Goal: Task Accomplishment & Management: Use online tool/utility

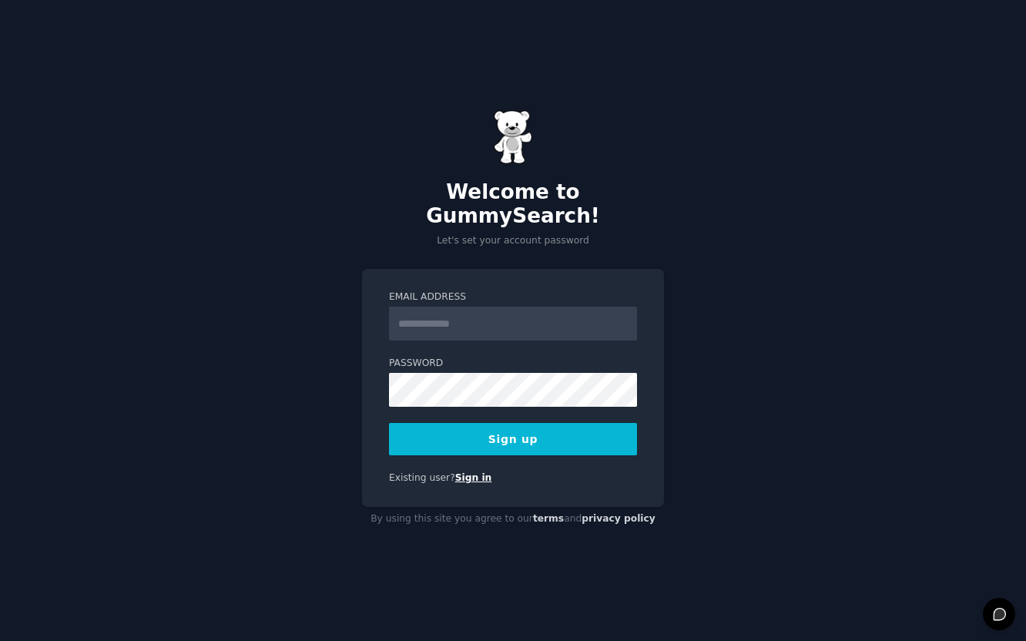
click at [465, 472] on link "Sign in" at bounding box center [473, 477] width 37 height 11
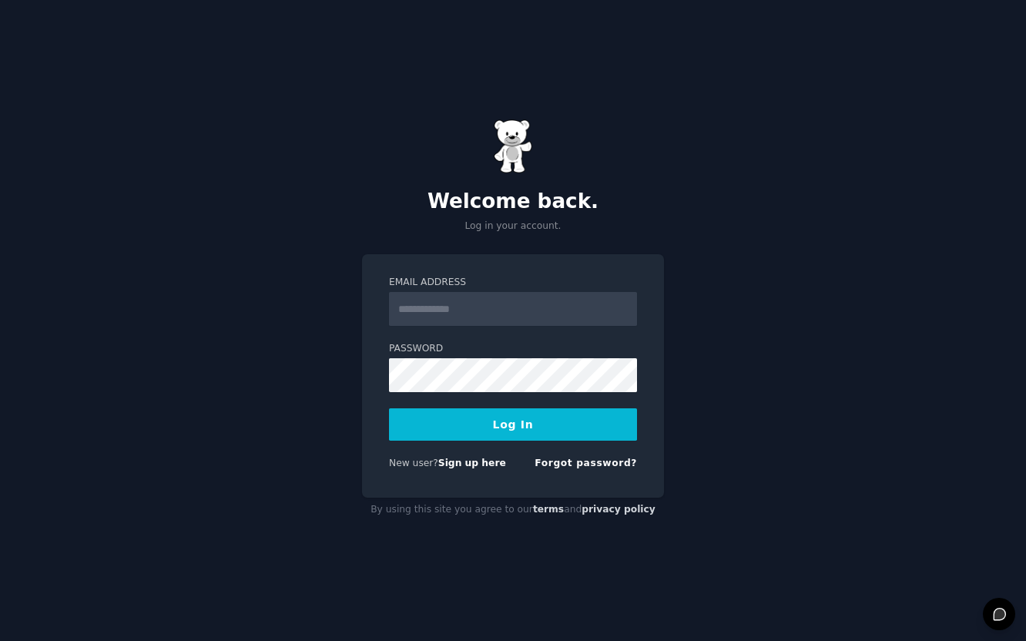
click at [438, 312] on input "Email Address" at bounding box center [513, 309] width 248 height 34
click at [480, 461] on link "Sign up here" at bounding box center [472, 463] width 68 height 11
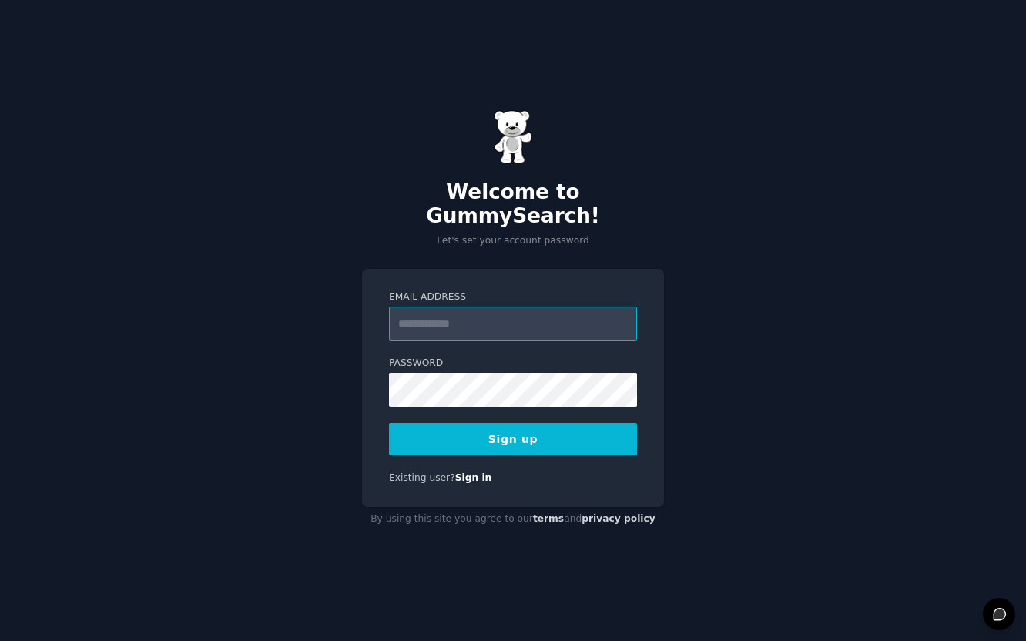
click at [539, 319] on input "Email Address" at bounding box center [513, 324] width 248 height 34
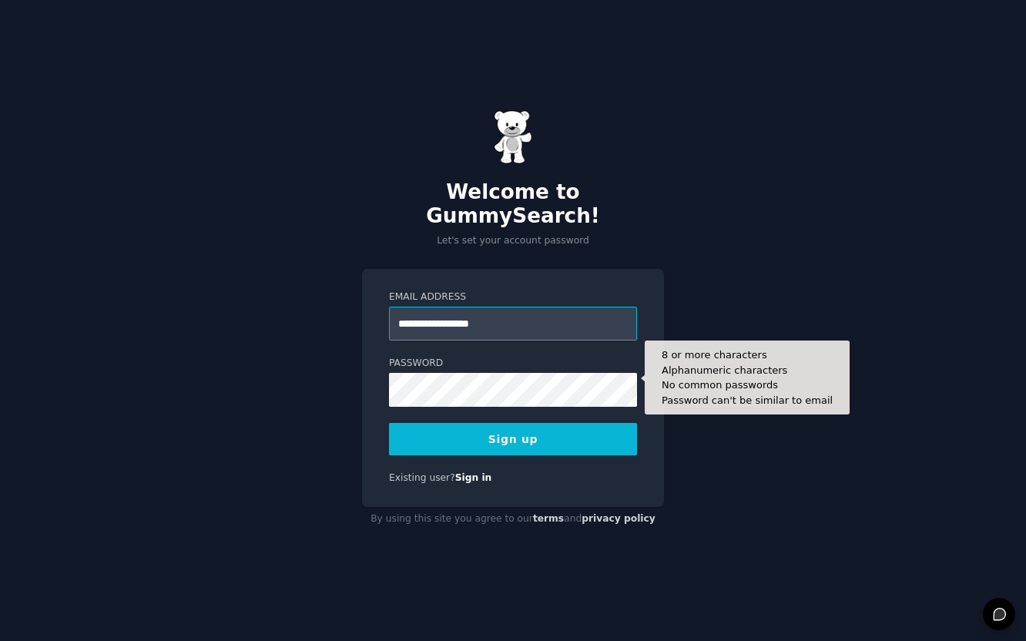
type input "**********"
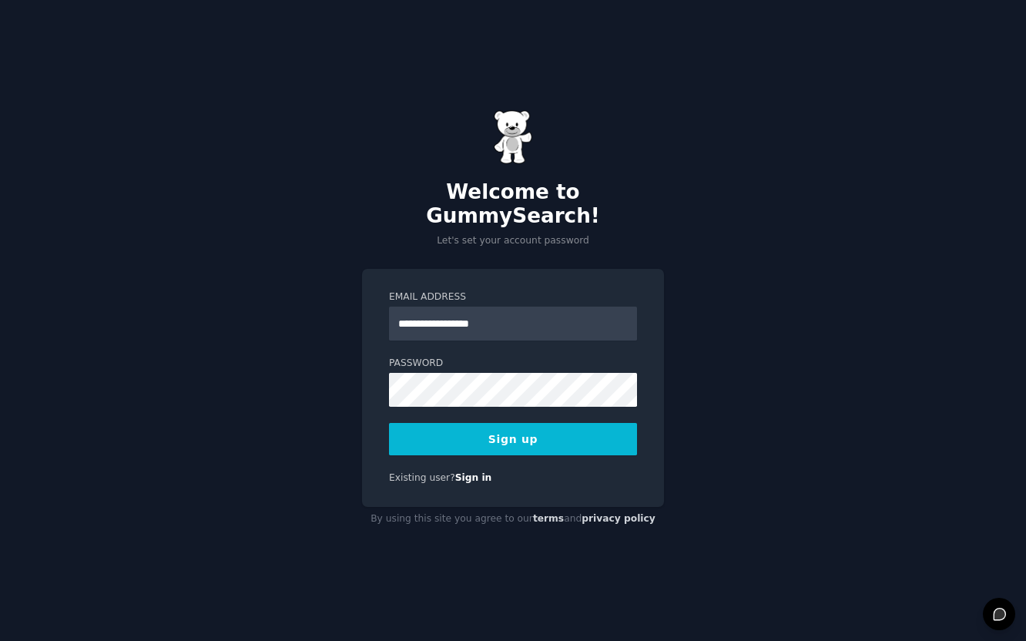
click at [501, 431] on button "Sign up" at bounding box center [513, 439] width 248 height 32
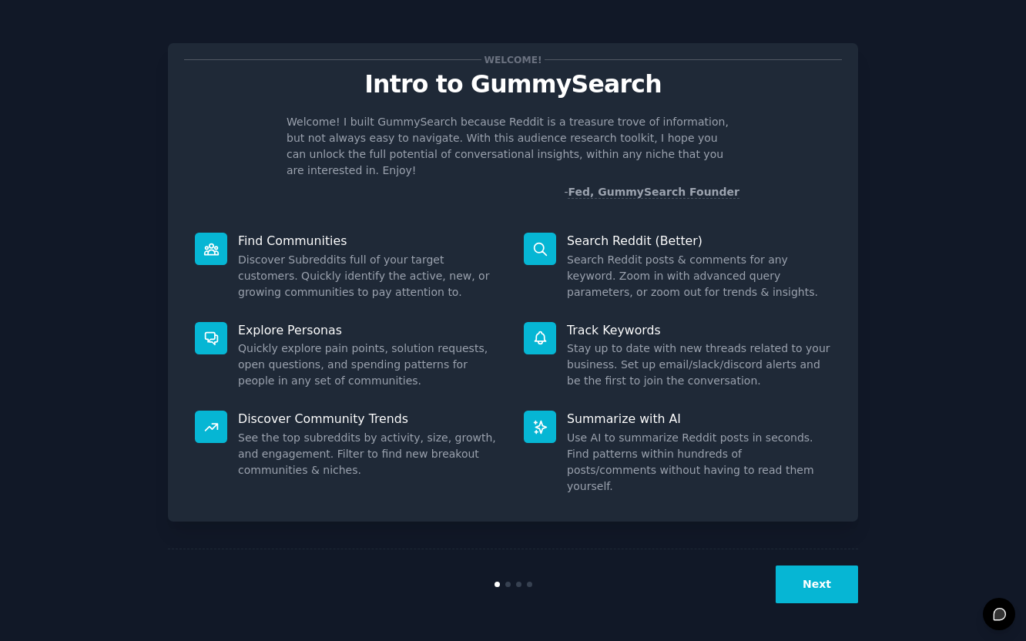
click at [831, 579] on button "Next" at bounding box center [817, 585] width 82 height 38
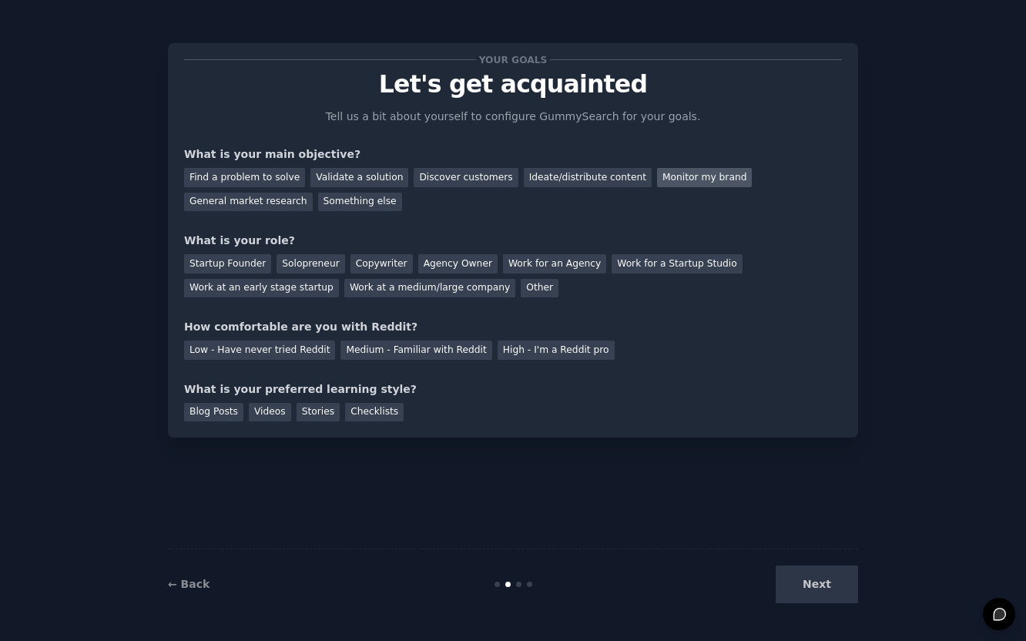
click at [672, 183] on div "Monitor my brand" at bounding box center [704, 177] width 95 height 19
click at [279, 203] on div "General market research" at bounding box center [248, 202] width 129 height 19
click at [663, 183] on div "Monitor my brand" at bounding box center [704, 177] width 95 height 19
click at [376, 262] on div "Copywriter" at bounding box center [382, 263] width 62 height 19
click at [410, 347] on div "Medium - Familiar with Reddit" at bounding box center [416, 350] width 151 height 19
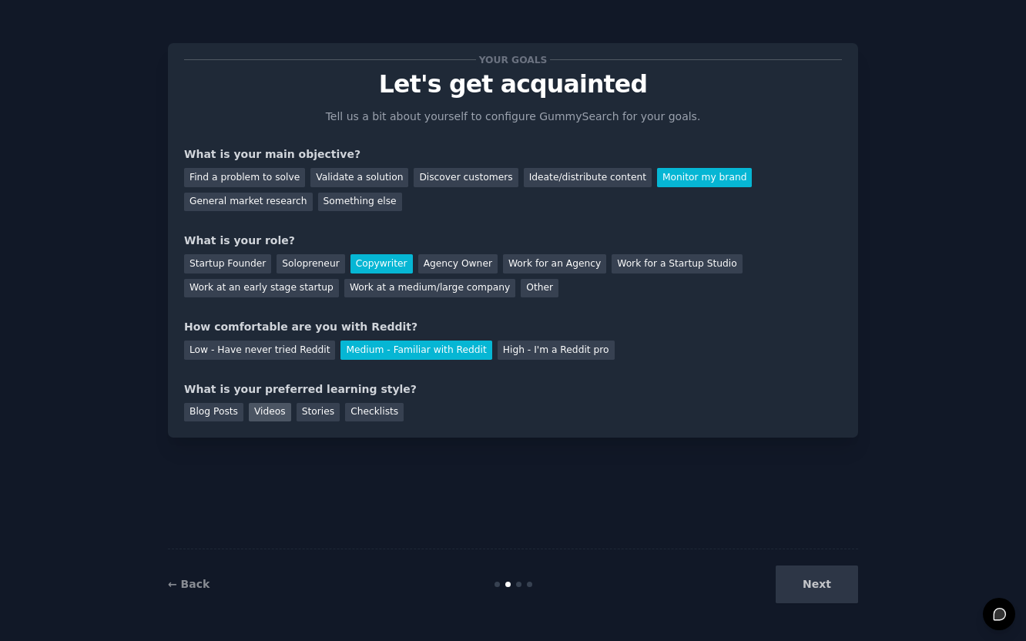
click at [269, 411] on div "Videos" at bounding box center [270, 412] width 42 height 19
click at [825, 576] on button "Next" at bounding box center [817, 585] width 82 height 38
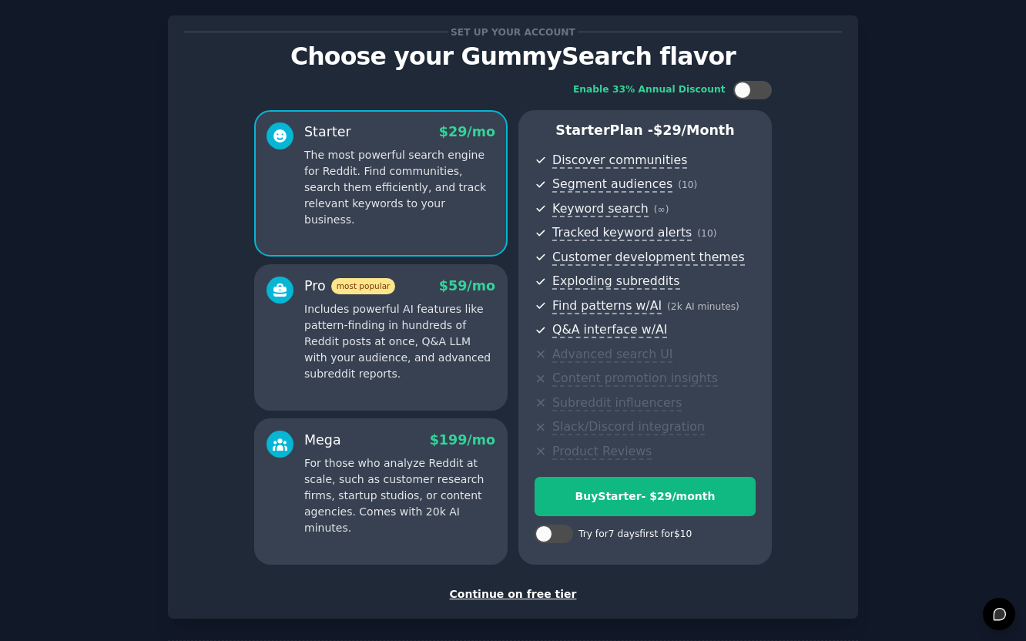
scroll to position [29, 0]
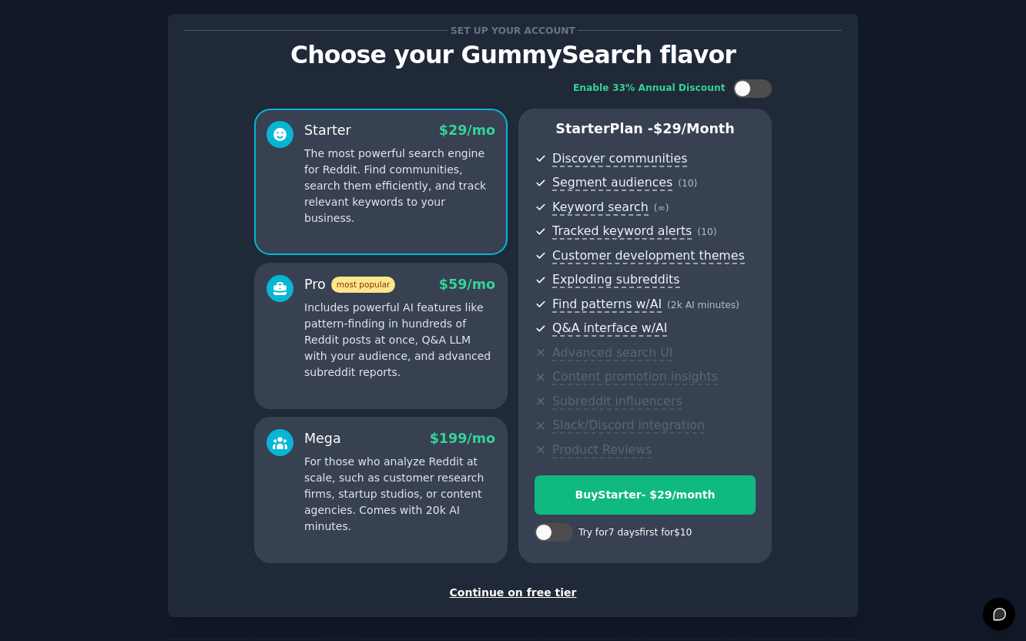
click at [524, 591] on div "Continue on free tier" at bounding box center [513, 593] width 658 height 16
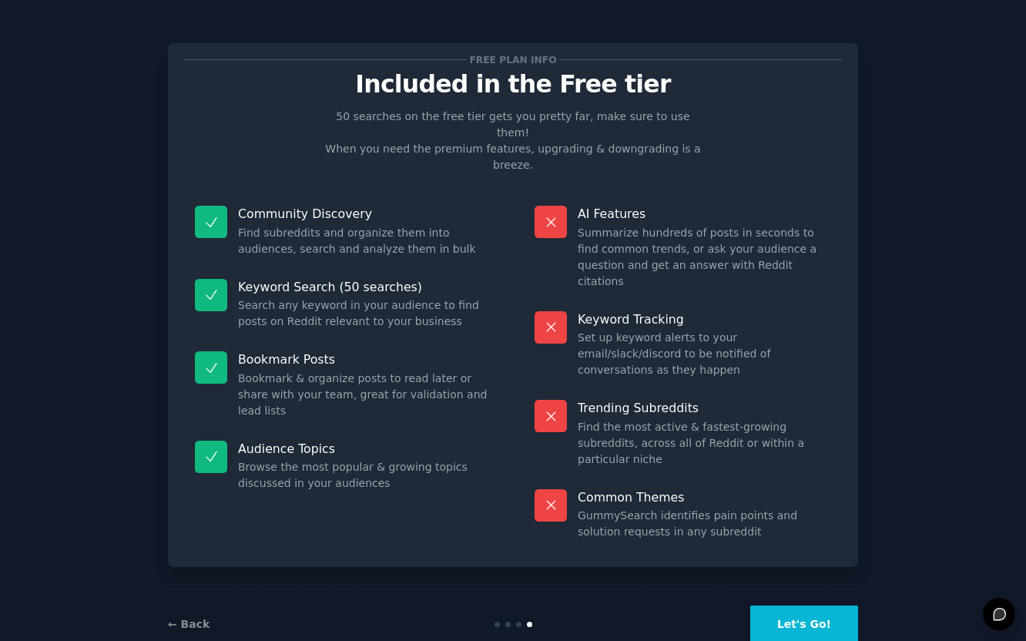
click at [811, 606] on button "Let's Go!" at bounding box center [804, 625] width 108 height 38
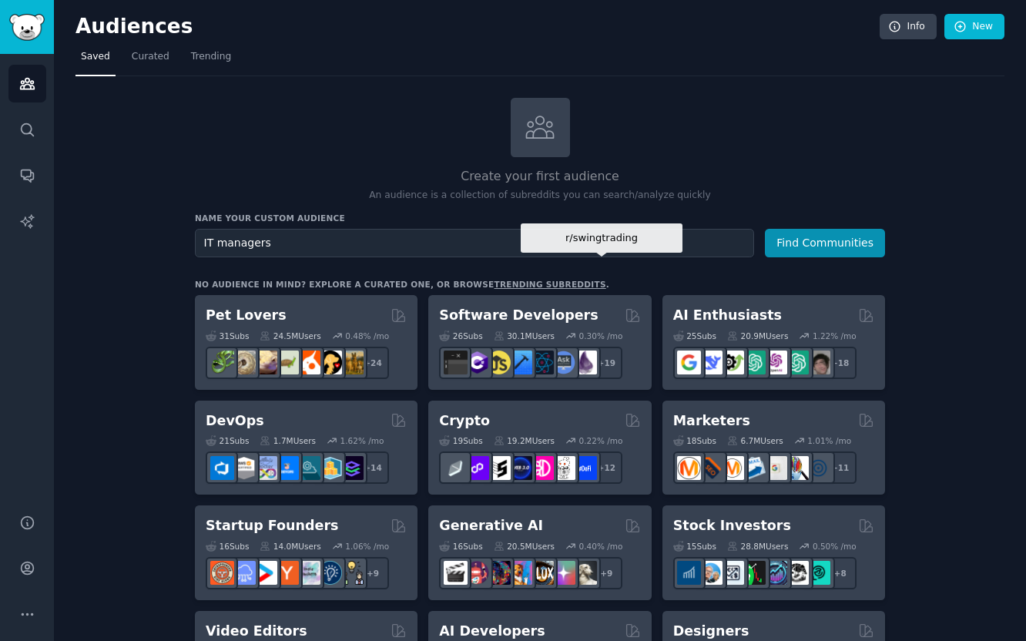
type input "IT managers"
click at [765, 229] on button "Find Communities" at bounding box center [825, 243] width 120 height 29
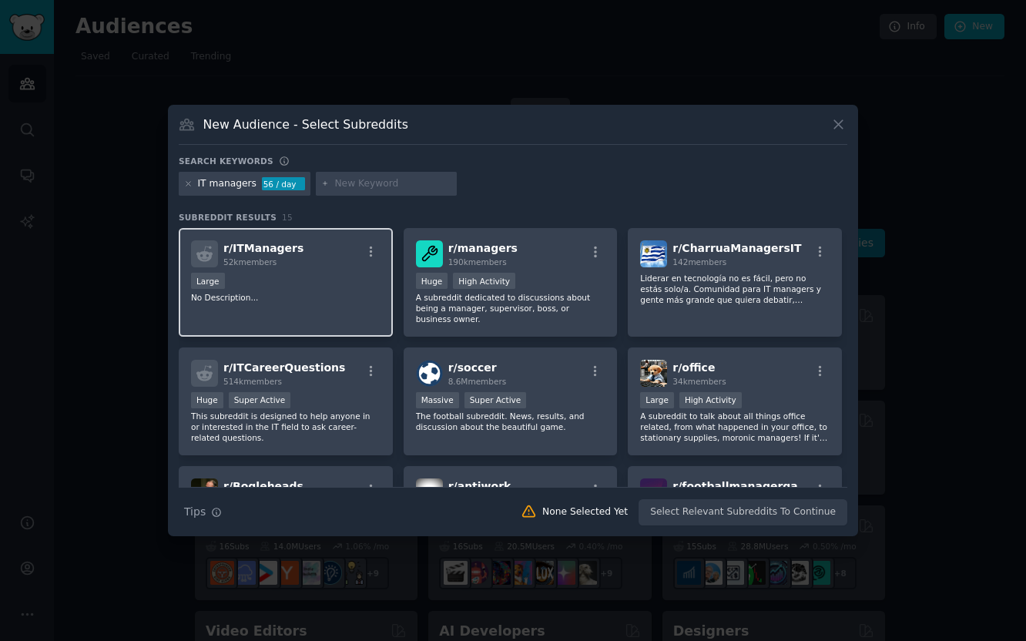
click at [377, 287] on div "Large" at bounding box center [286, 282] width 190 height 19
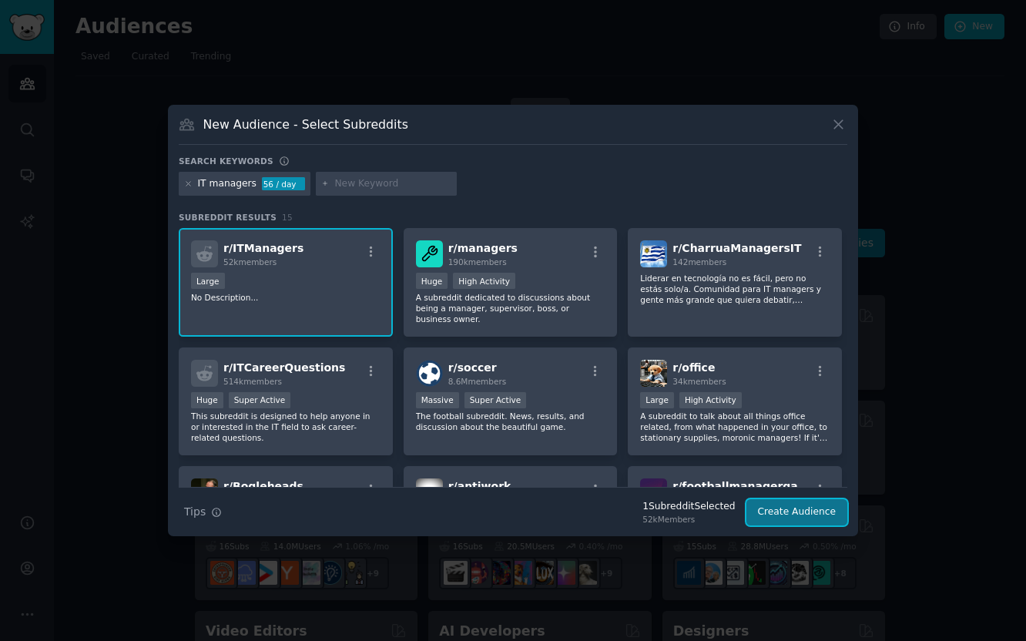
click at [818, 511] on button "Create Audience" at bounding box center [798, 512] width 102 height 26
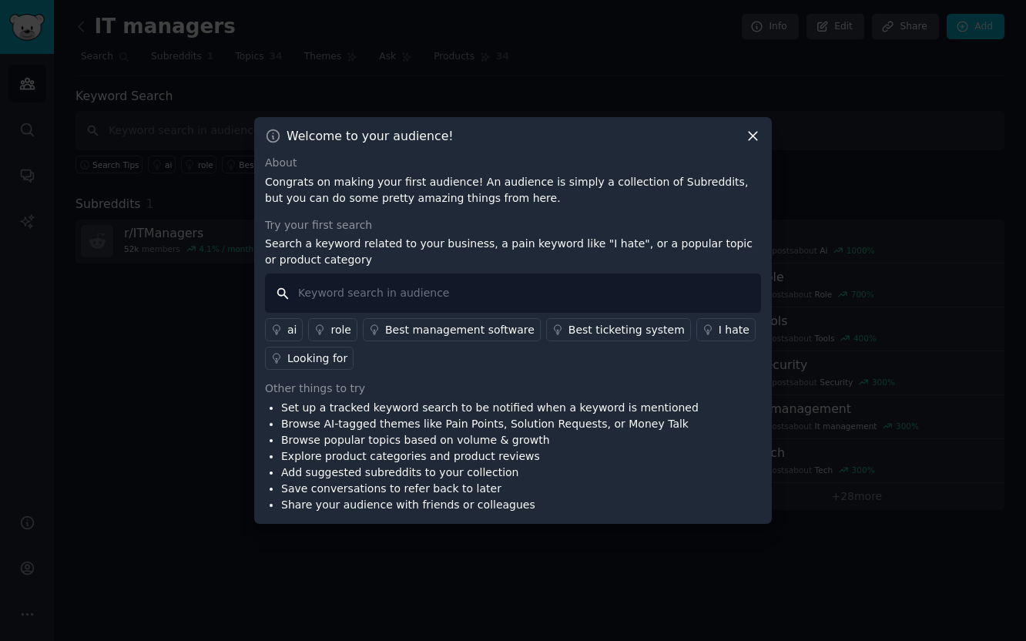
click at [484, 296] on input "text" at bounding box center [513, 293] width 496 height 39
type input "IT asset tracking"
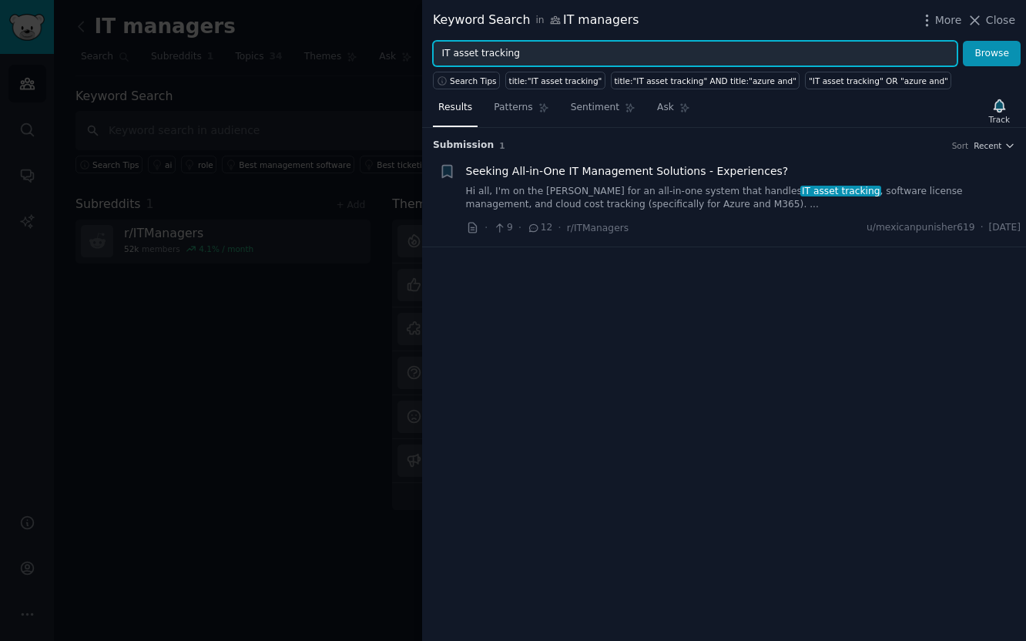
drag, startPoint x: 526, startPoint y: 52, endPoint x: 480, endPoint y: 57, distance: 46.5
click at [480, 57] on input "IT asset tracking" at bounding box center [695, 54] width 525 height 26
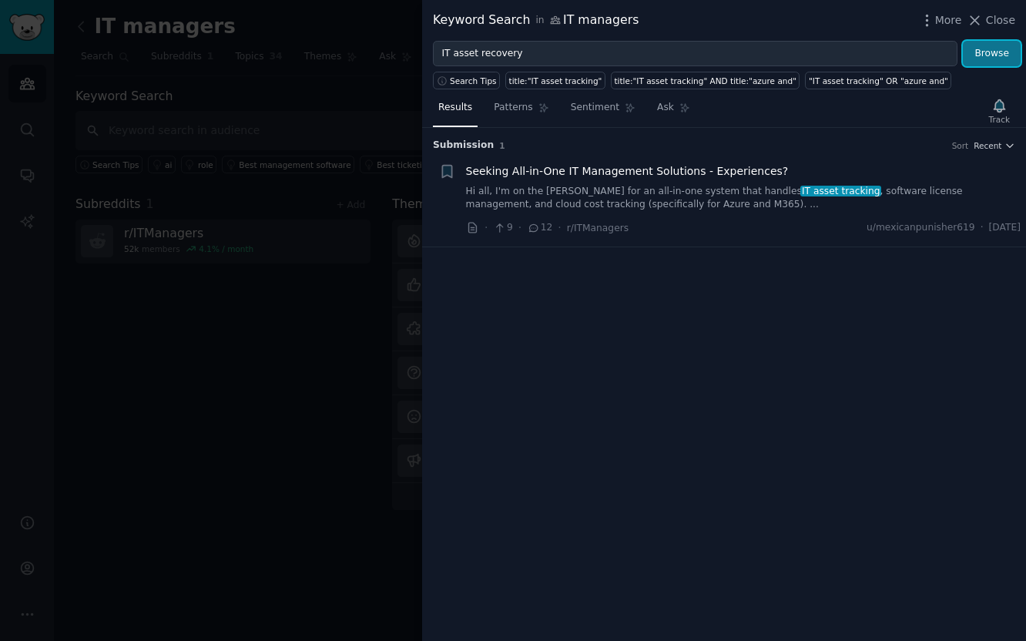
click at [991, 49] on button "Browse" at bounding box center [992, 54] width 58 height 26
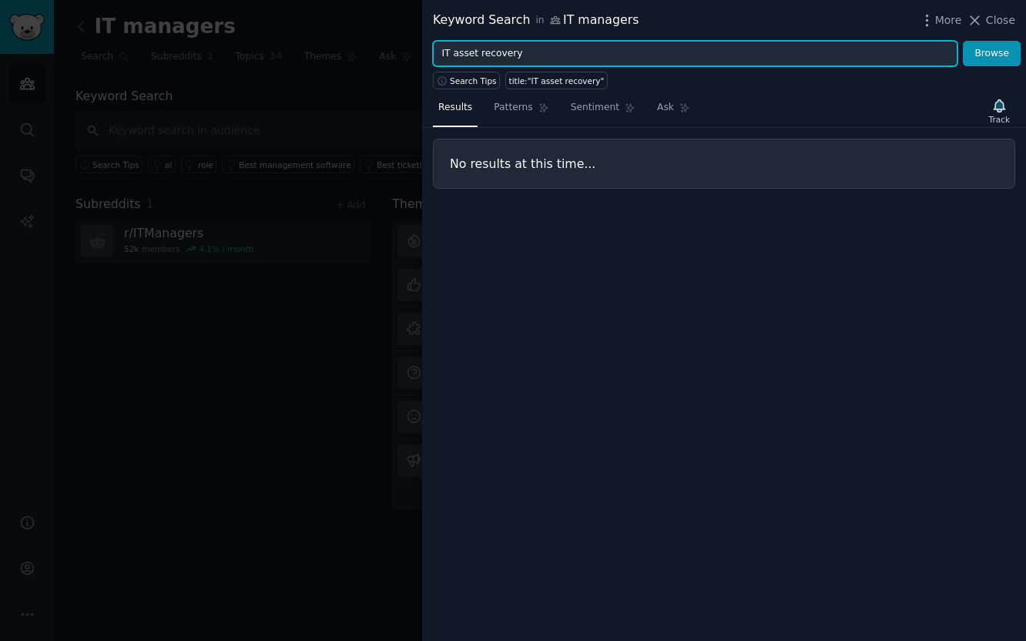
click at [601, 50] on input "IT asset recovery" at bounding box center [695, 54] width 525 height 26
type input "growrk"
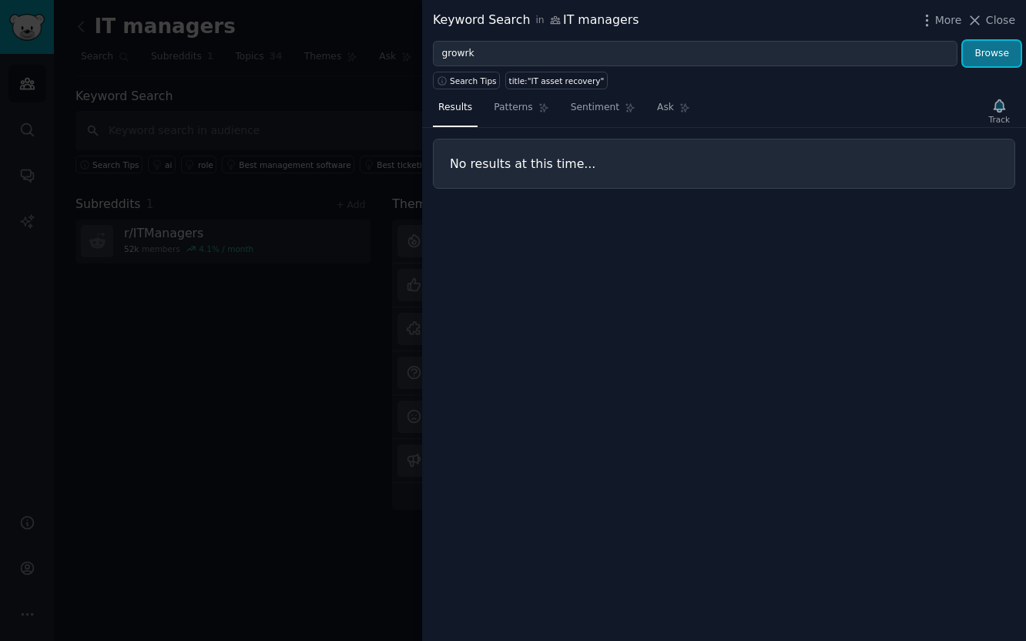
click at [987, 54] on button "Browse" at bounding box center [992, 54] width 58 height 26
